Goal: Find specific page/section: Find specific page/section

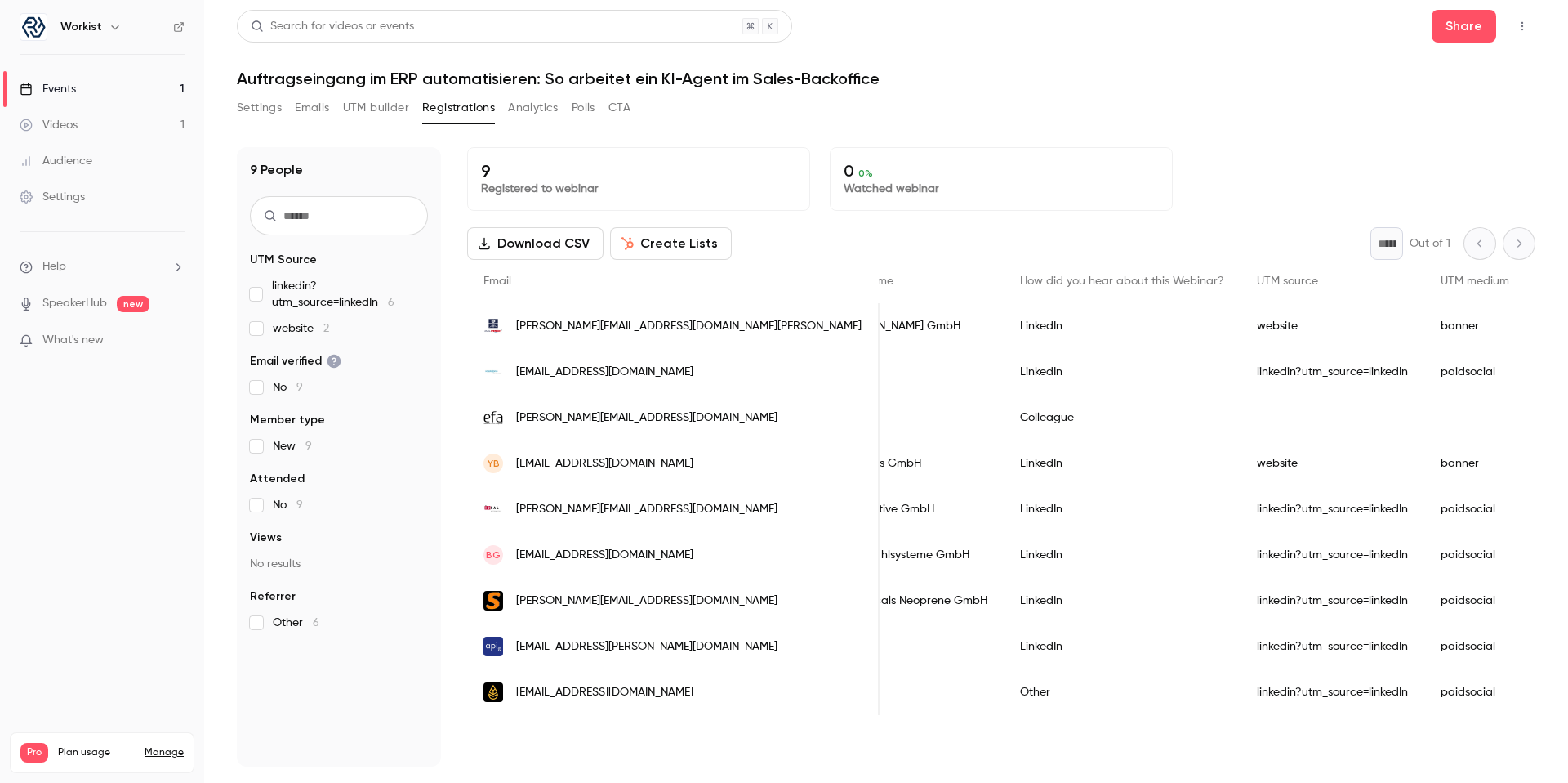
scroll to position [0, 679]
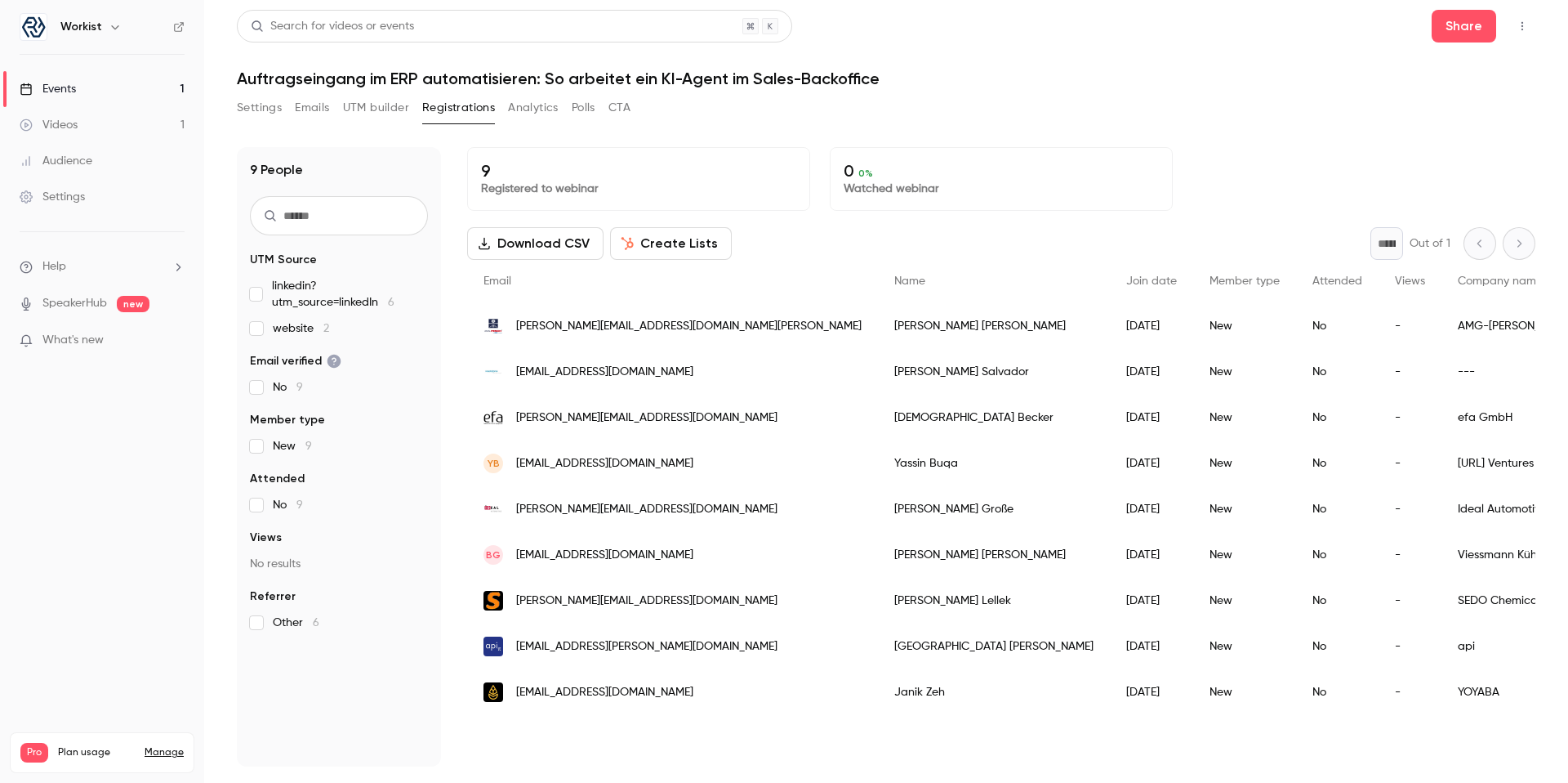
click at [306, 110] on button "Emails" at bounding box center [312, 107] width 35 height 26
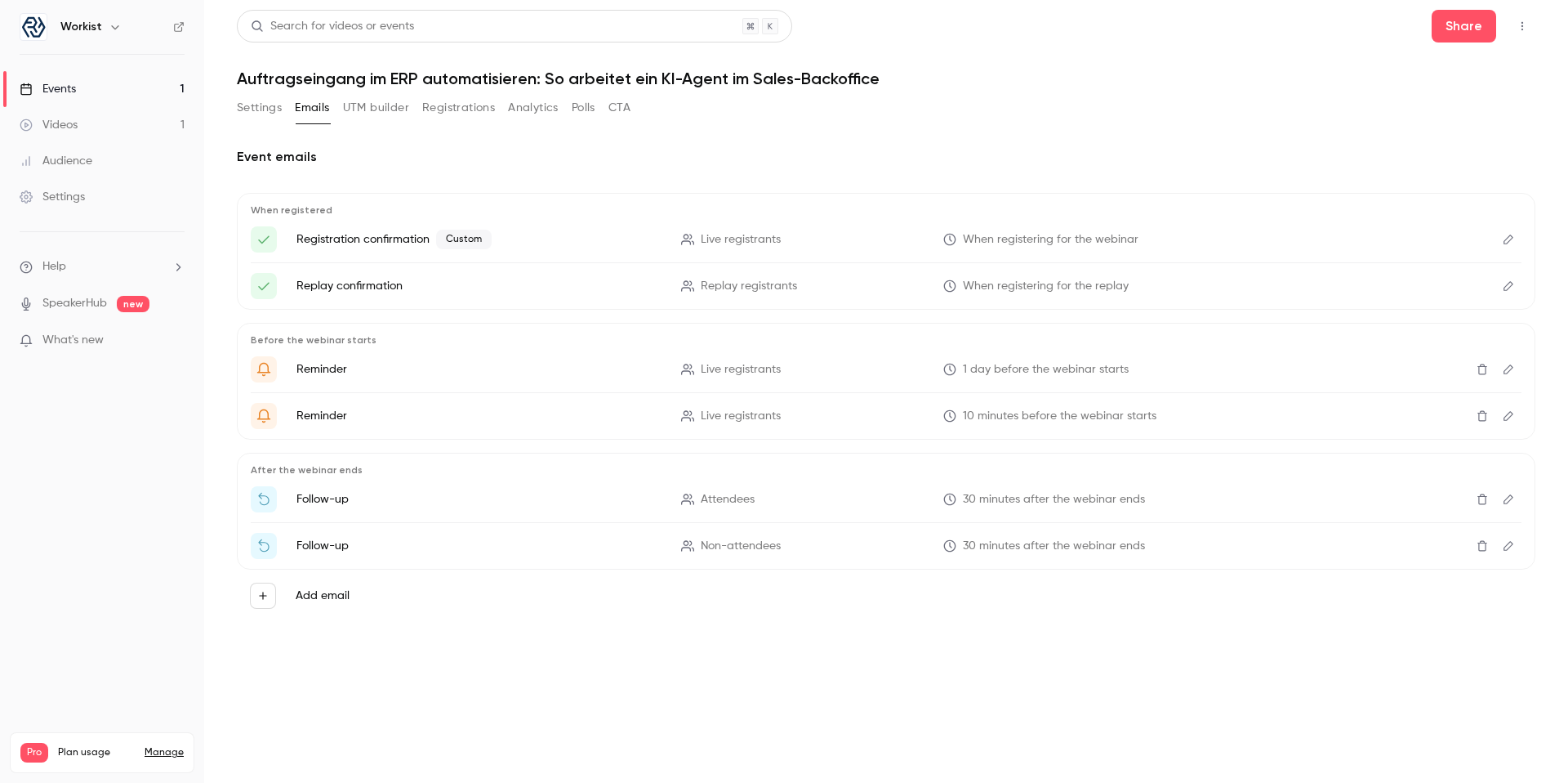
click at [1509, 240] on icon "Edit" at bounding box center [1508, 239] width 13 height 12
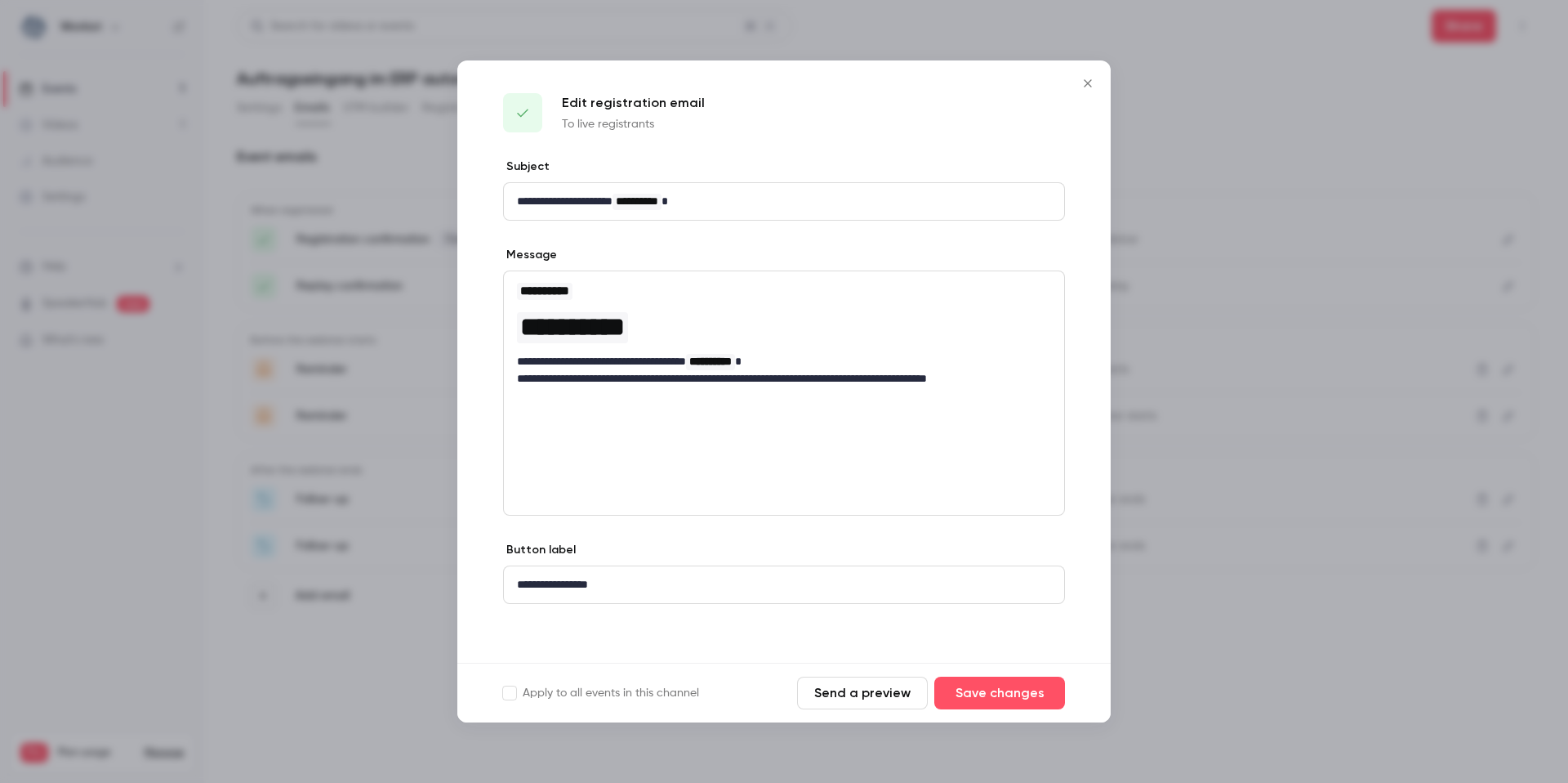
click at [1072, 85] on button "Close" at bounding box center [1088, 83] width 33 height 33
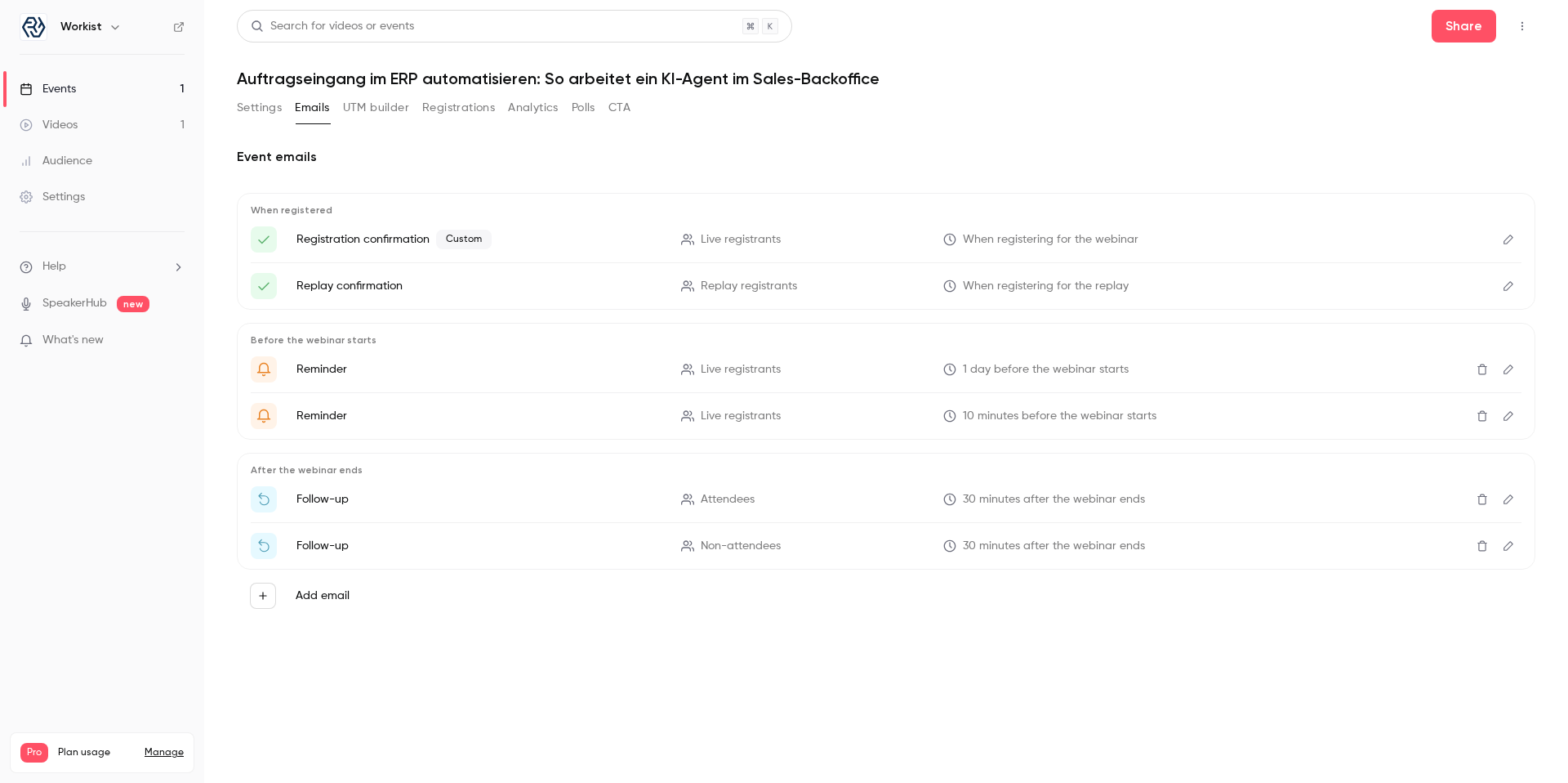
click at [1507, 286] on icon "Edit" at bounding box center [1508, 286] width 13 height 12
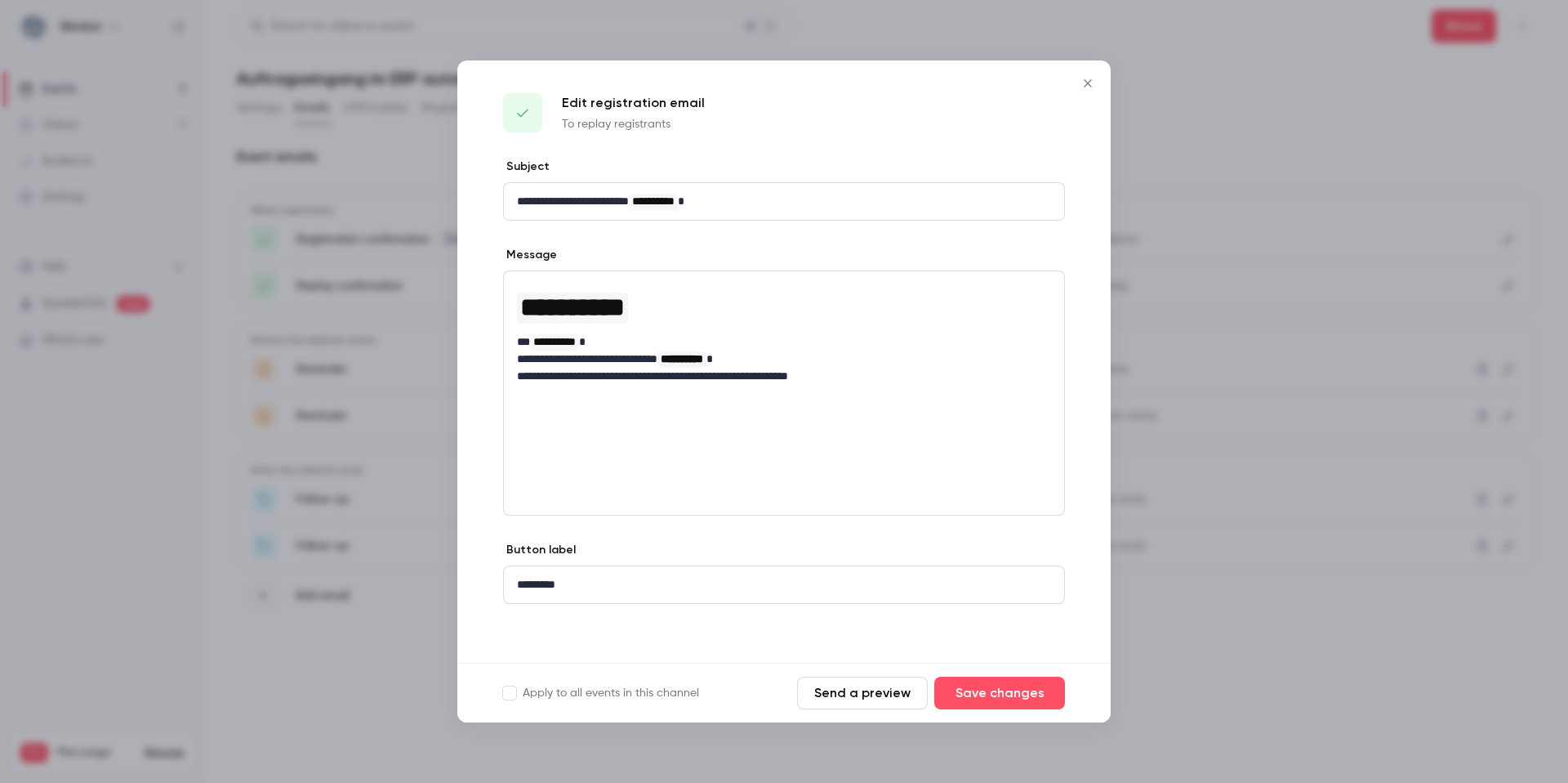
click at [1088, 88] on icon "Close" at bounding box center [1088, 83] width 20 height 13
